Goal: Transaction & Acquisition: Book appointment/travel/reservation

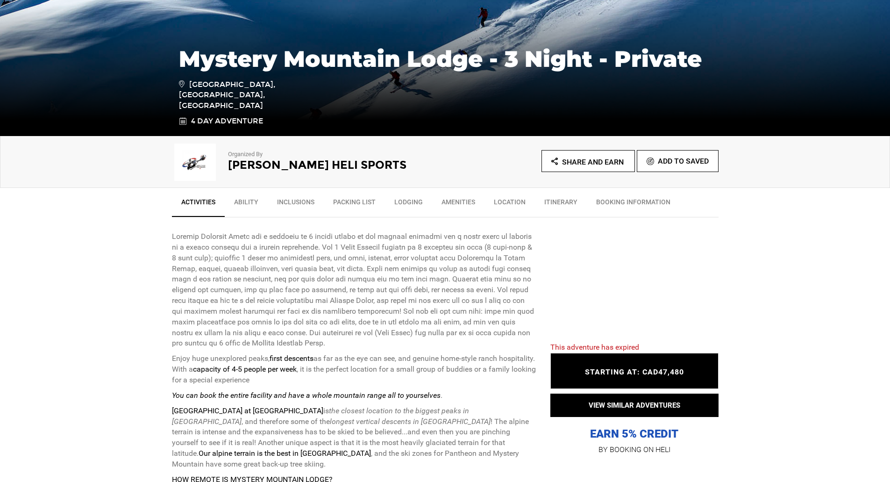
scroll to position [187, 0]
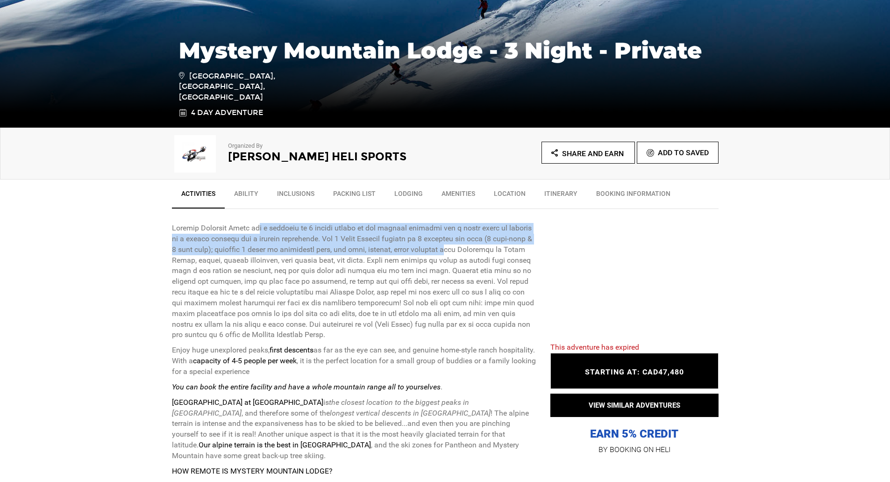
drag, startPoint x: 265, startPoint y: 226, endPoint x: 459, endPoint y: 249, distance: 195.9
click at [459, 249] on p at bounding box center [354, 281] width 365 height 117
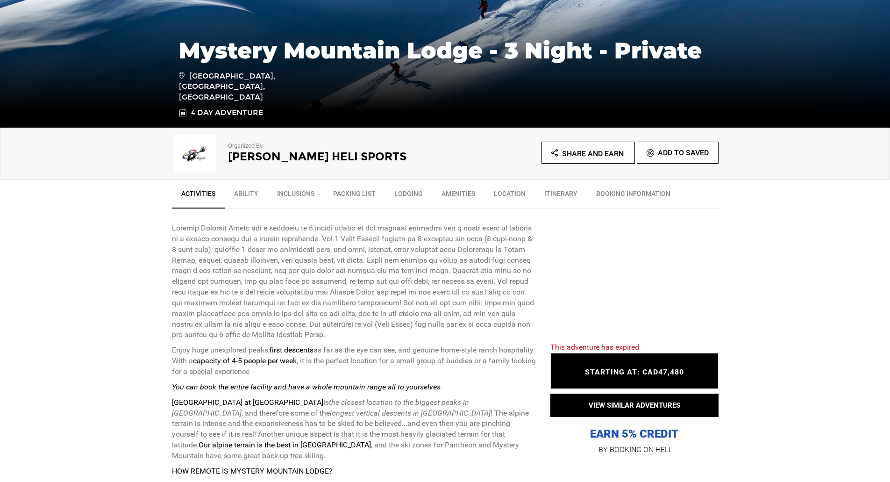
click at [459, 257] on p at bounding box center [354, 281] width 365 height 117
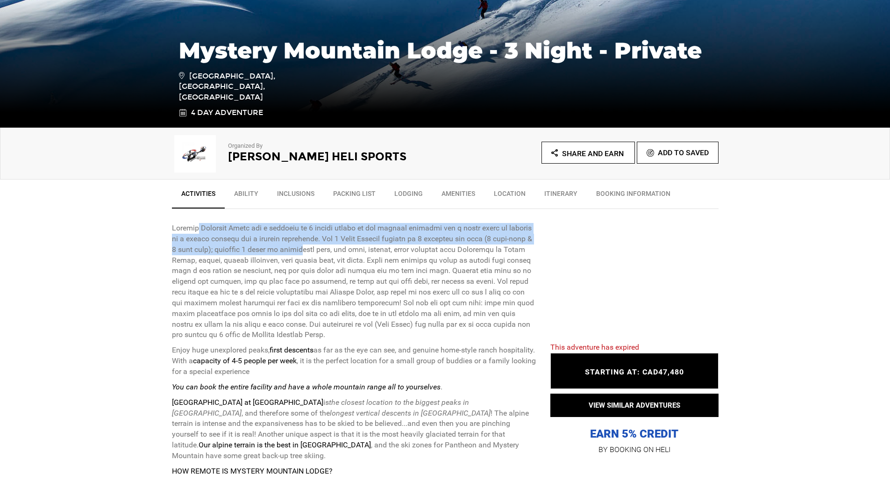
drag, startPoint x: 199, startPoint y: 232, endPoint x: 322, endPoint y: 254, distance: 124.9
click at [319, 253] on p at bounding box center [354, 281] width 365 height 117
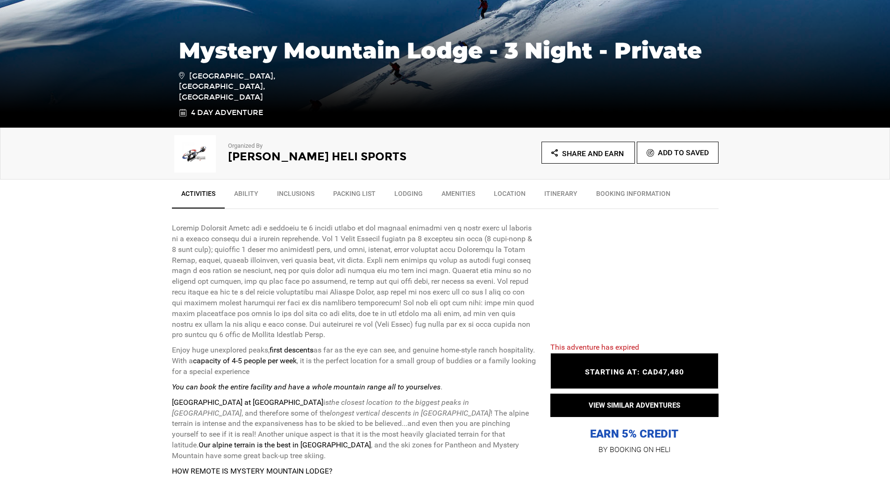
click at [330, 258] on p at bounding box center [354, 281] width 365 height 117
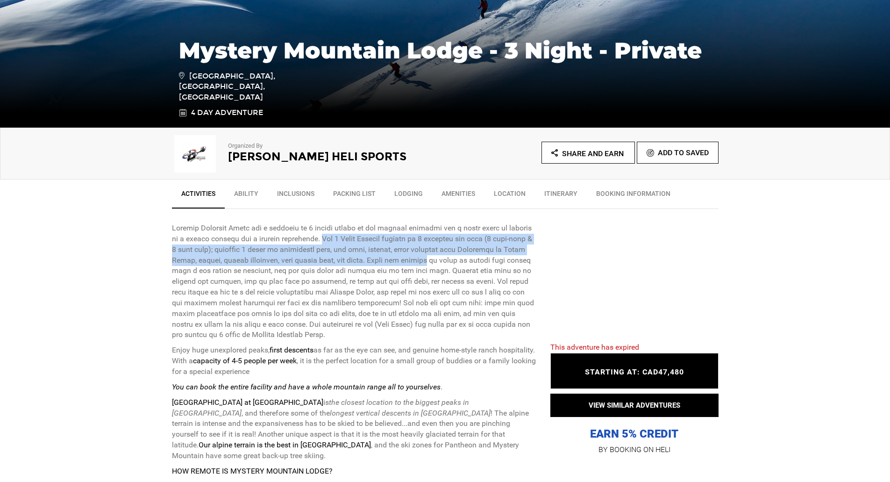
drag, startPoint x: 345, startPoint y: 240, endPoint x: 458, endPoint y: 260, distance: 114.4
click at [458, 260] on p at bounding box center [354, 281] width 365 height 117
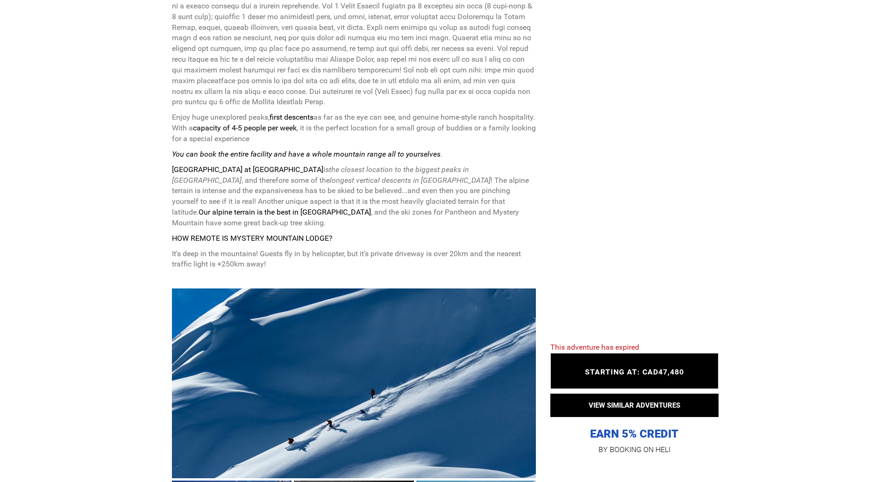
scroll to position [421, 0]
